Goal: Information Seeking & Learning: Learn about a topic

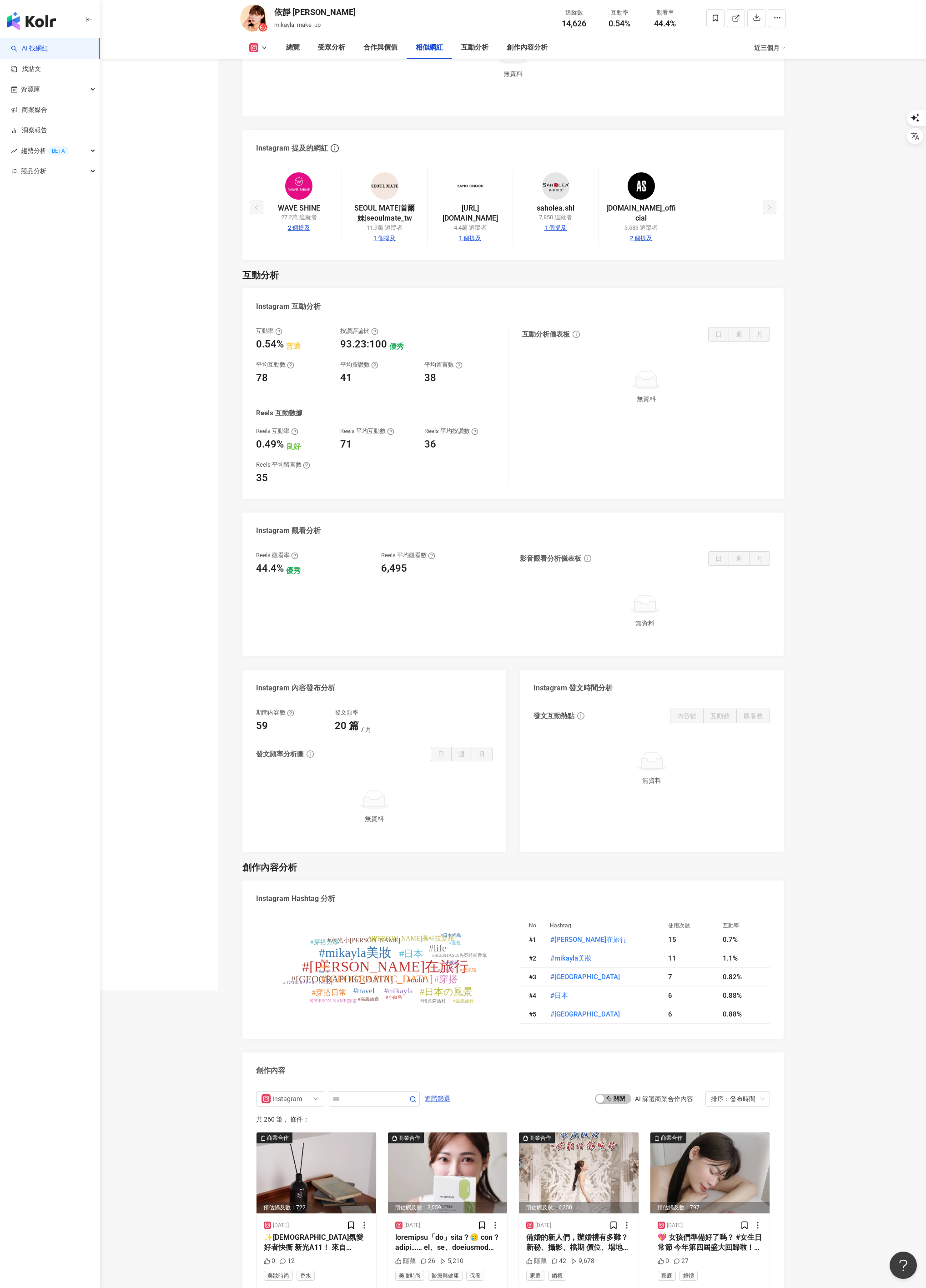
scroll to position [1592, 0]
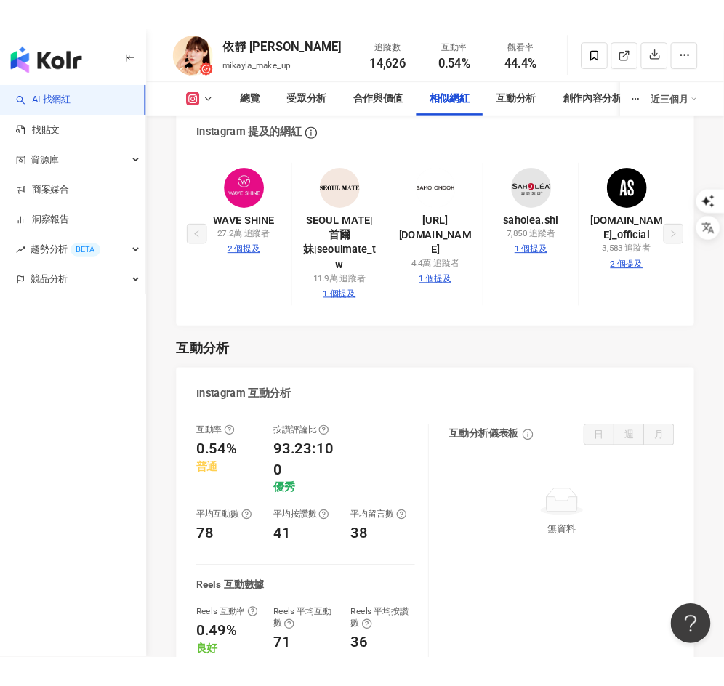
scroll to position [2885, 0]
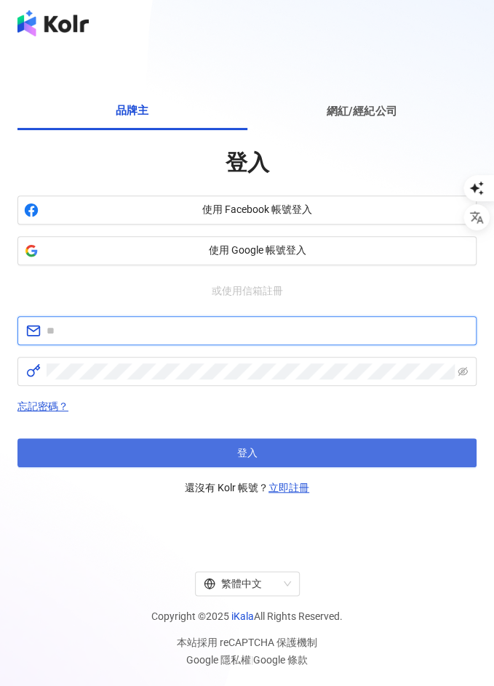
type input "**********"
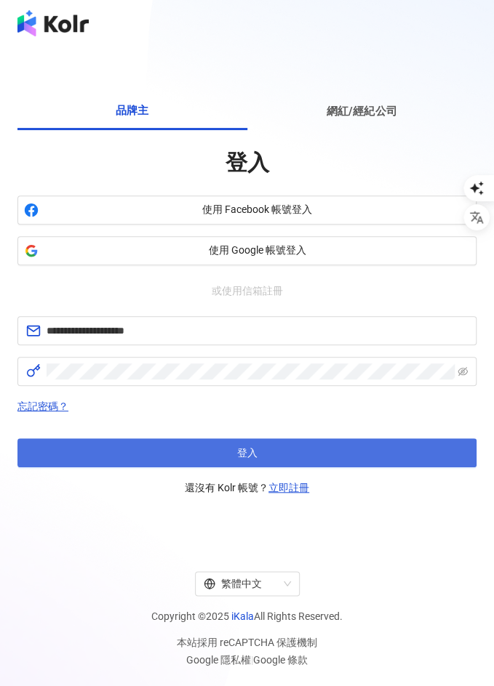
click at [179, 450] on button "登入" at bounding box center [246, 452] width 459 height 29
